Goal: Task Accomplishment & Management: Manage account settings

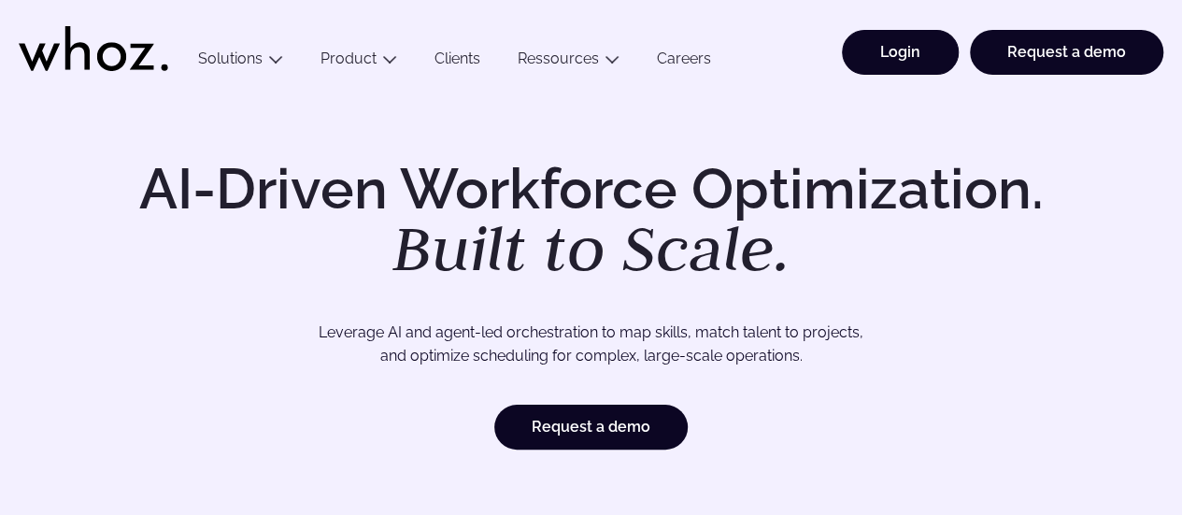
click at [887, 52] on link "Login" at bounding box center [900, 52] width 117 height 45
click at [880, 58] on link "Login" at bounding box center [900, 52] width 117 height 45
click at [876, 46] on link "Login" at bounding box center [900, 52] width 117 height 45
